Goal: Transaction & Acquisition: Purchase product/service

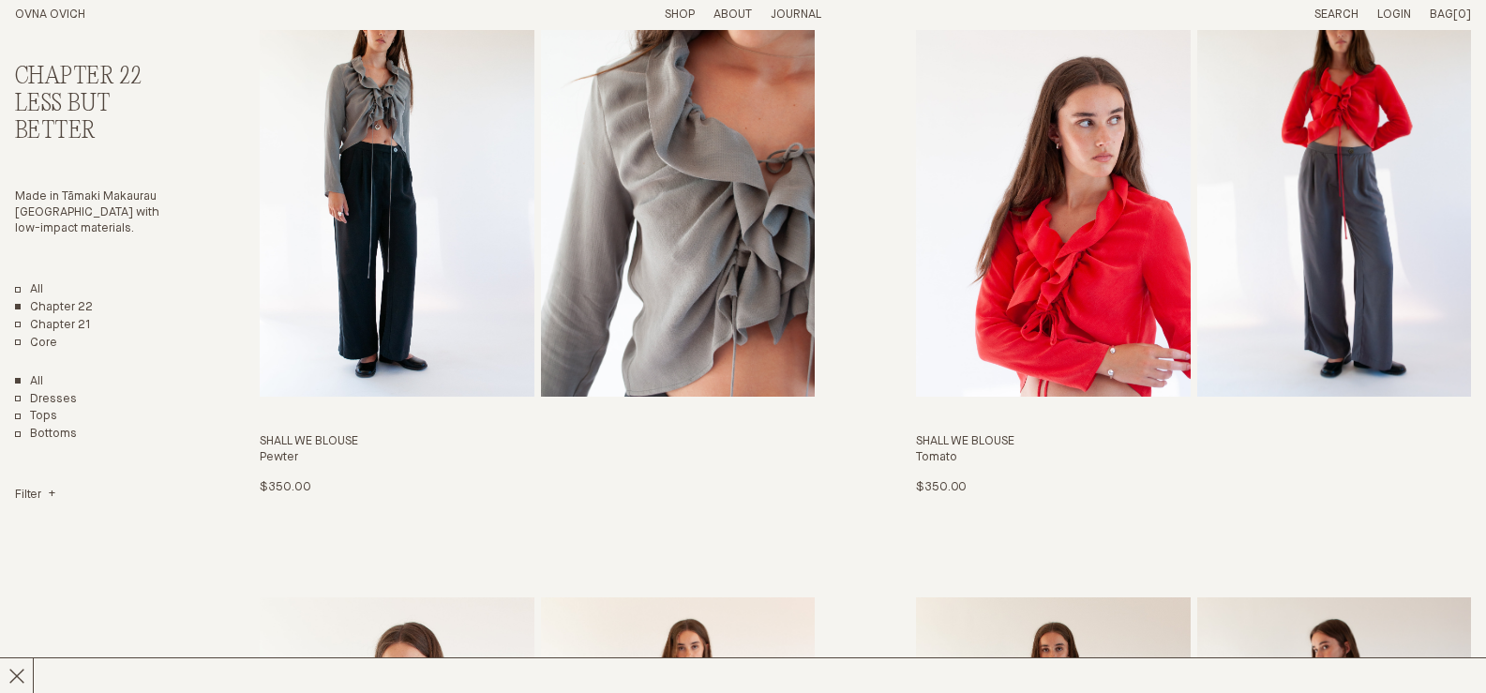
scroll to position [2720, 0]
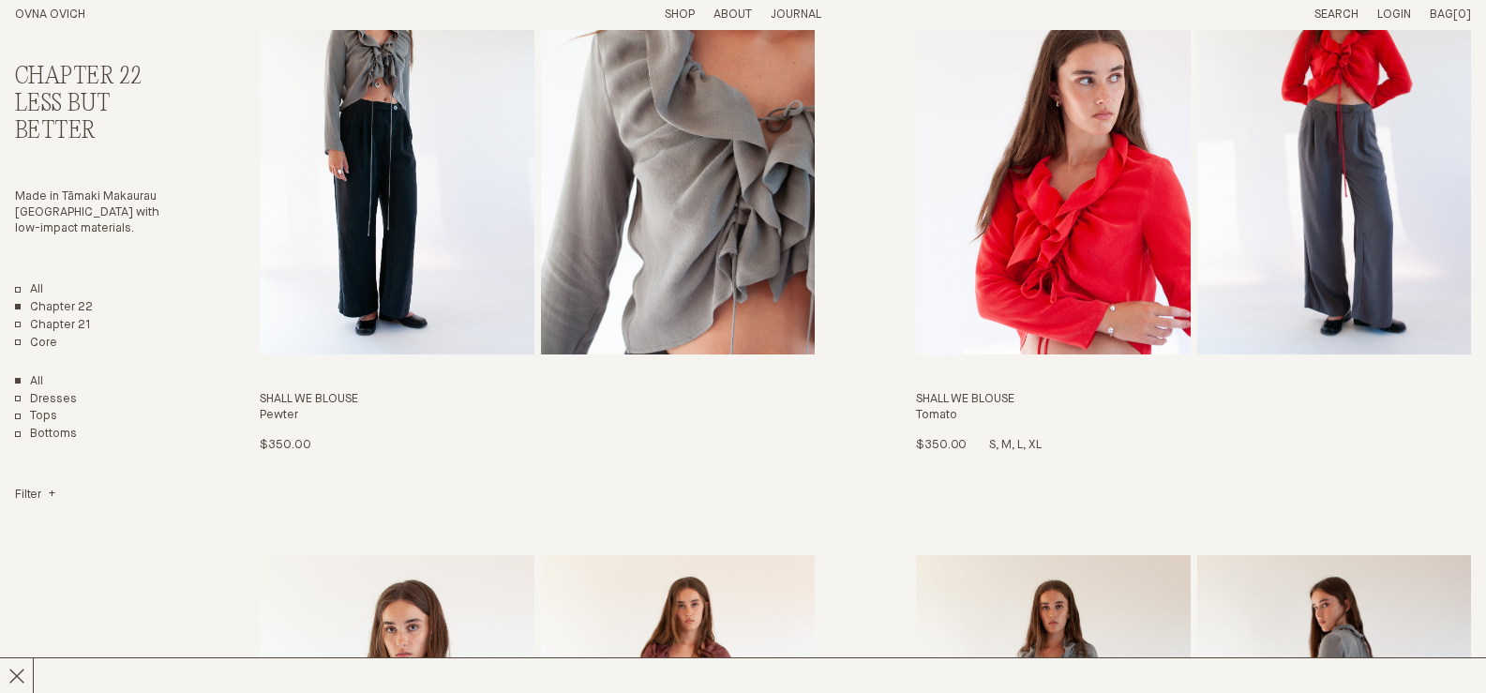
click at [1066, 217] on img "Shall We Blouse" at bounding box center [1053, 146] width 274 height 416
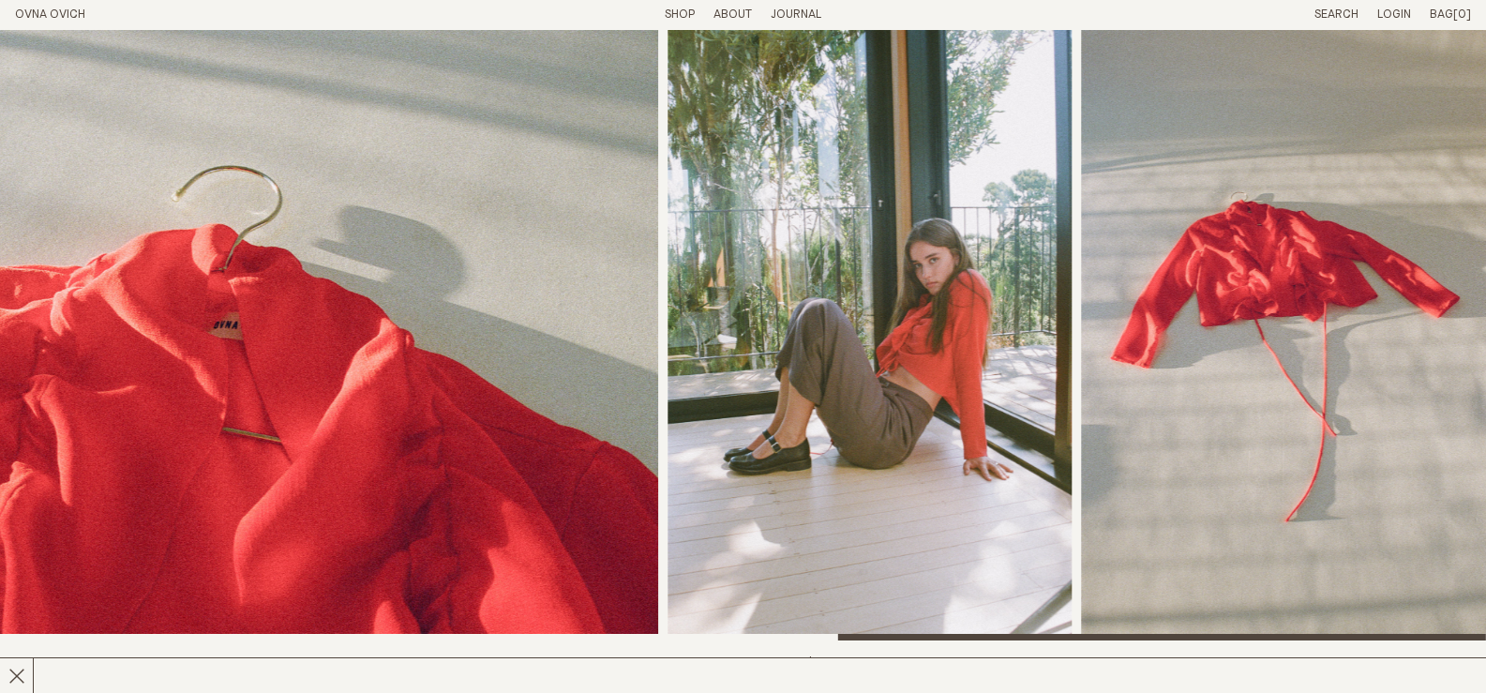
click at [1469, 608] on div at bounding box center [743, 335] width 1486 height 610
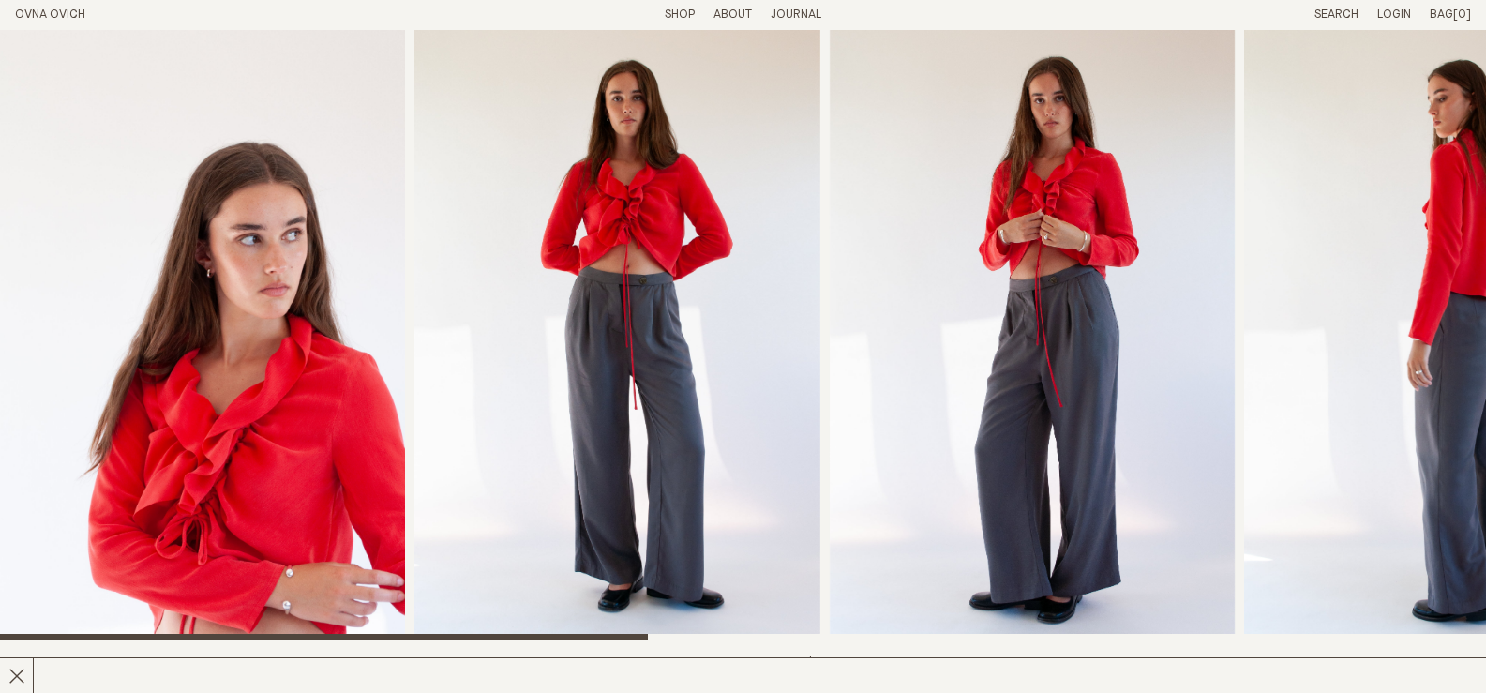
click at [122, 584] on div at bounding box center [743, 335] width 1486 height 610
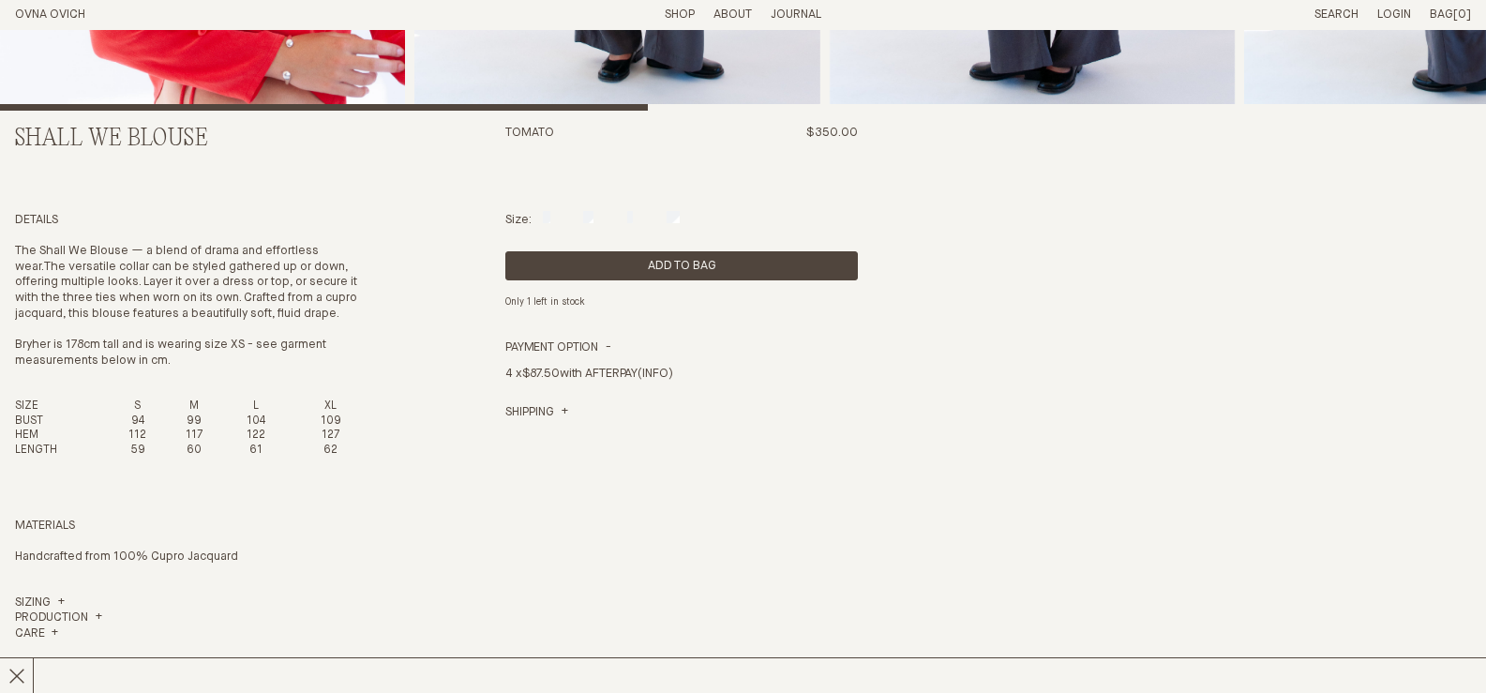
scroll to position [563, 0]
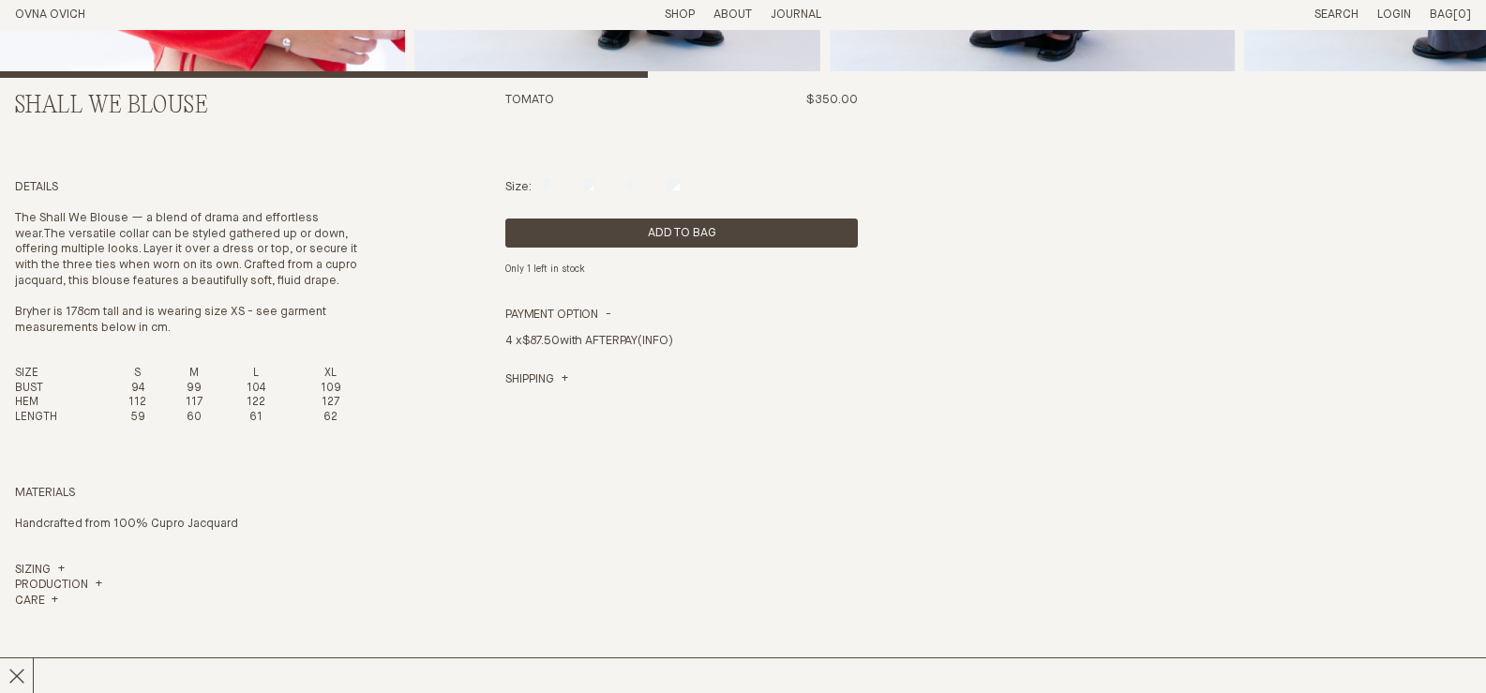
drag, startPoint x: 362, startPoint y: 278, endPoint x: 1, endPoint y: 210, distance: 367.3
click at [1, 210] on section "Shall We Blouse Tomato $350.00 Details The Shall We Blouse — a blend of drama a…" at bounding box center [743, 320] width 1486 height 1706
copy p "The Shall We Blouse — a blend of drama and effortless wear. The versatile colla…"
